Goal: Task Accomplishment & Management: Complete application form

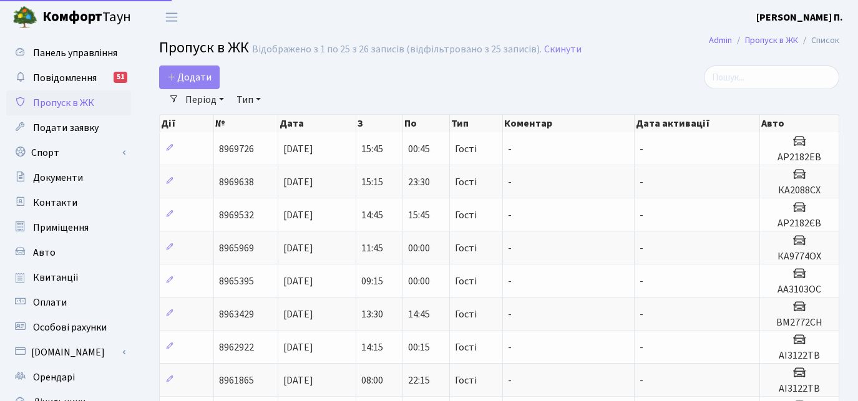
select select "25"
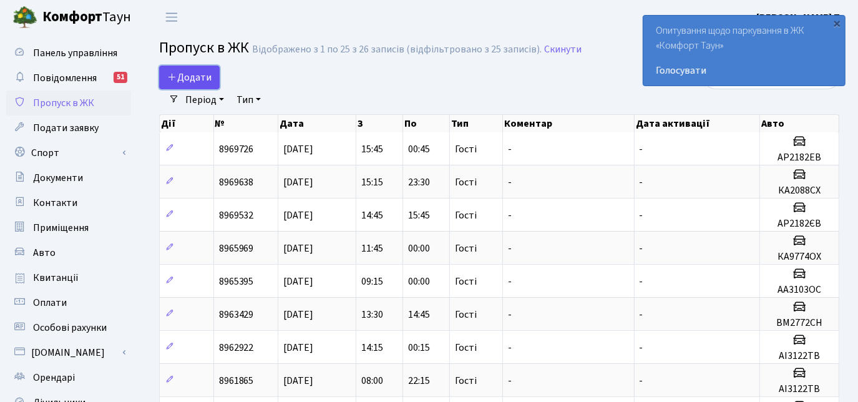
click at [193, 71] on link "Додати" at bounding box center [189, 78] width 61 height 24
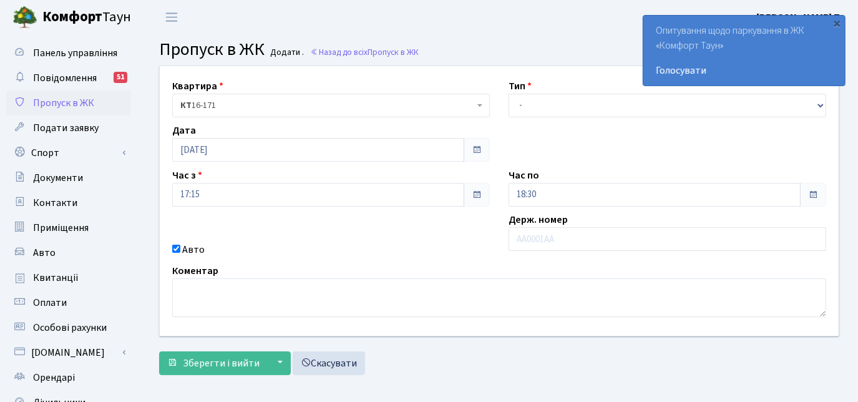
click at [540, 233] on input "text" at bounding box center [668, 239] width 318 height 24
type input "КА8099КТ"
click at [532, 119] on div "Квартира <b>КТ</b>&nbsp;&nbsp;&nbsp;&nbsp;16-171 КТ 16-171 Тип - Доставка Таксі…" at bounding box center [499, 201] width 698 height 270
click at [530, 106] on select "- Доставка Таксі Гості Сервіс" at bounding box center [668, 106] width 318 height 24
select select "3"
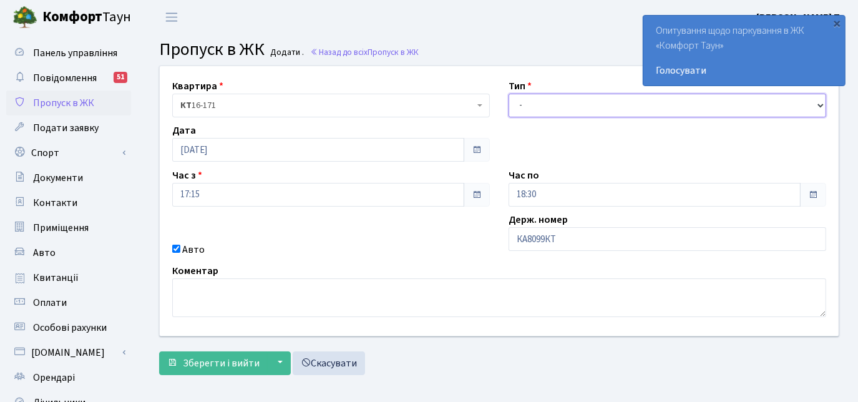
click at [509, 94] on select "- Доставка Таксі Гості Сервіс" at bounding box center [668, 106] width 318 height 24
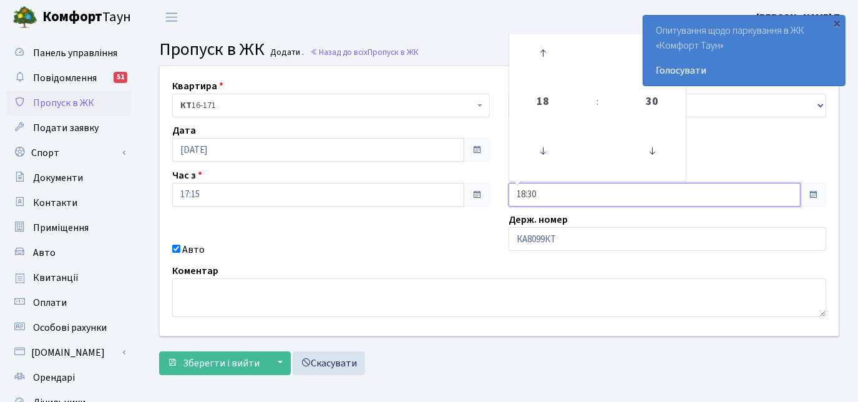
click at [556, 203] on input "18:30" at bounding box center [655, 195] width 292 height 24
click at [542, 61] on icon at bounding box center [543, 53] width 34 height 34
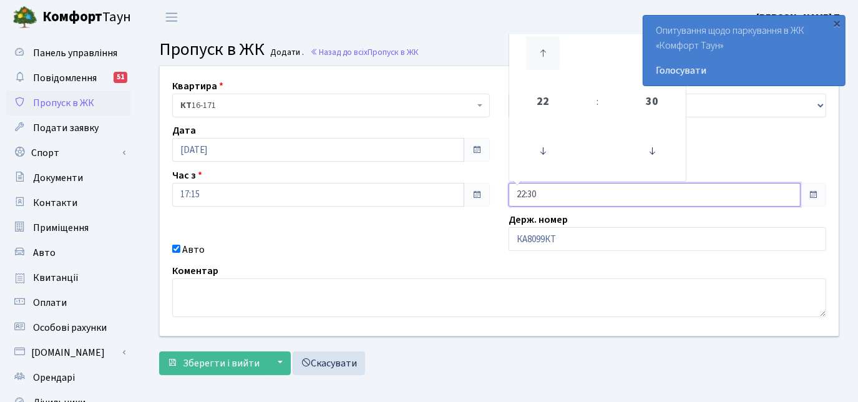
click at [542, 61] on icon at bounding box center [543, 53] width 34 height 34
click at [539, 58] on icon at bounding box center [543, 53] width 34 height 34
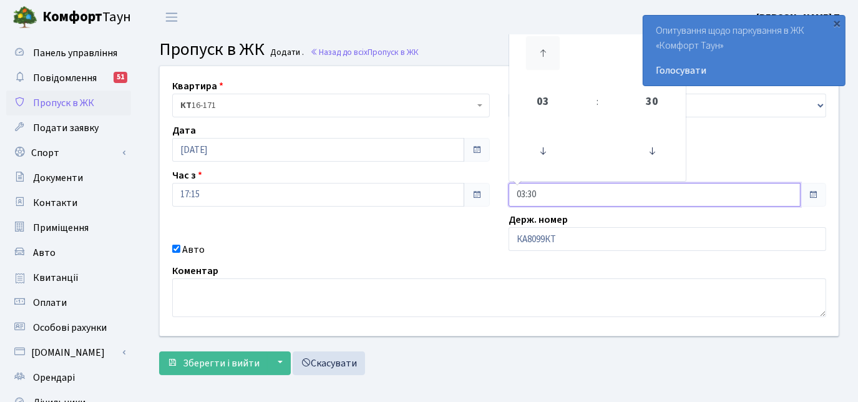
click at [539, 58] on icon at bounding box center [543, 53] width 34 height 34
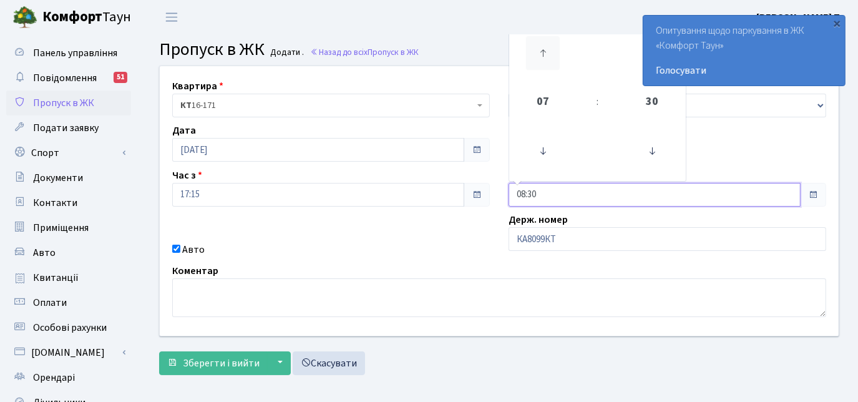
click at [539, 58] on icon at bounding box center [543, 53] width 34 height 34
click at [549, 150] on icon at bounding box center [543, 151] width 34 height 34
type input "10:30"
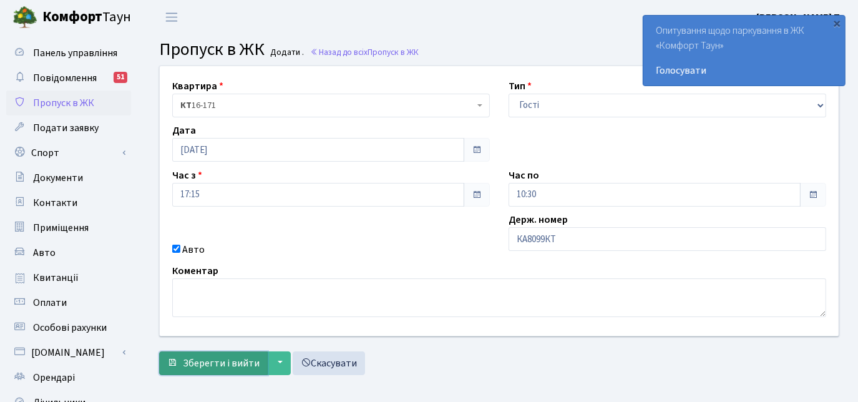
click at [240, 365] on span "Зберегти і вийти" at bounding box center [221, 363] width 77 height 14
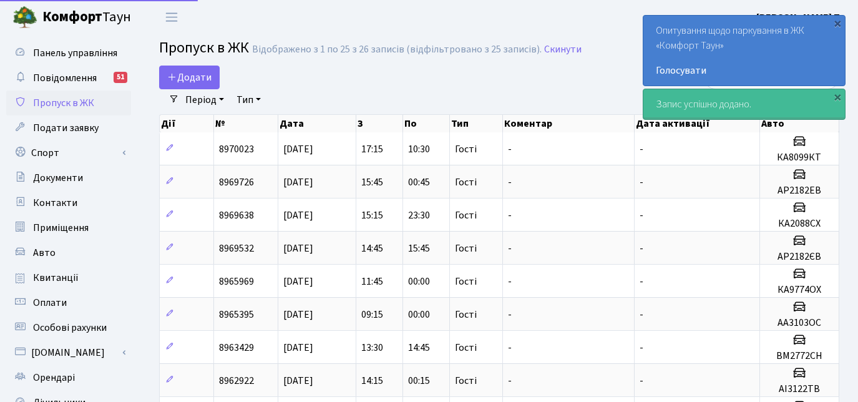
select select "25"
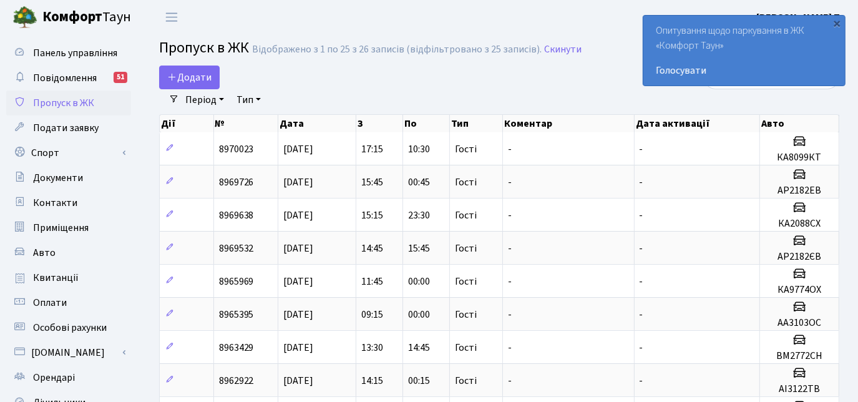
click at [183, 108] on link "Період" at bounding box center [204, 99] width 49 height 21
